Goal: Information Seeking & Learning: Learn about a topic

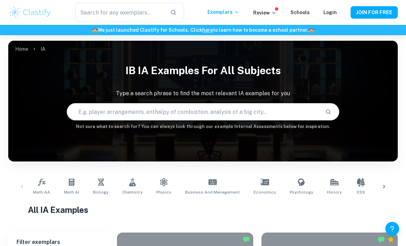
scroll to position [207, 0]
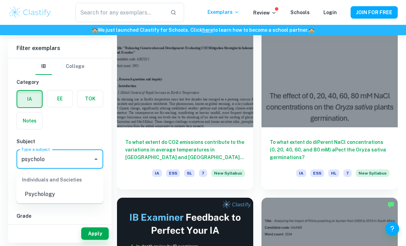
type input "psycholog"
click at [58, 191] on li "Psychology" at bounding box center [60, 194] width 87 height 12
click at [29, 230] on input "7" at bounding box center [27, 230] width 14 height 14
checkbox input "true"
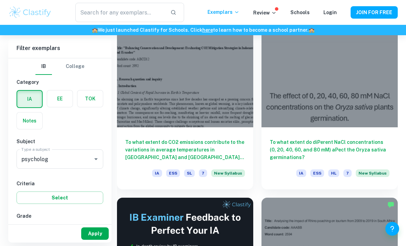
click at [92, 239] on button "Apply" at bounding box center [95, 233] width 28 height 12
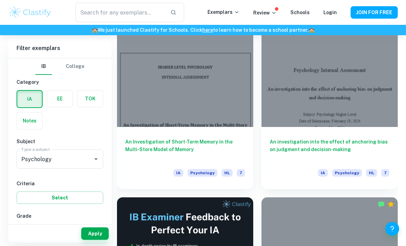
scroll to position [217, 0]
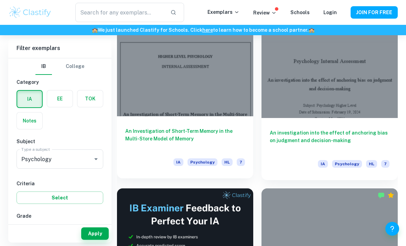
click at [235, 123] on div "An Investigation of Short-Term Memory in the Multi-Store Model of Memory IA Psy…" at bounding box center [185, 147] width 136 height 62
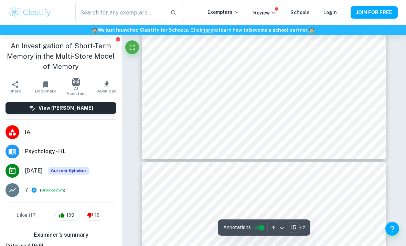
scroll to position [4824, 0]
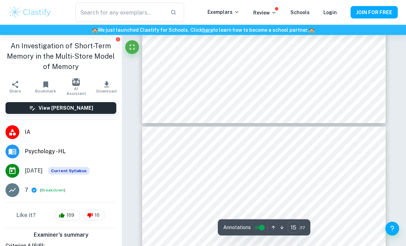
type input "16"
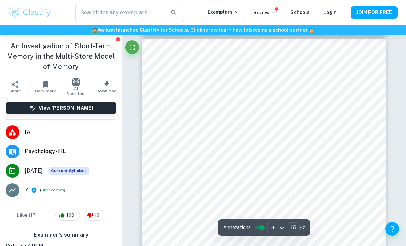
scroll to position [4948, 0]
